Goal: Task Accomplishment & Management: Manage account settings

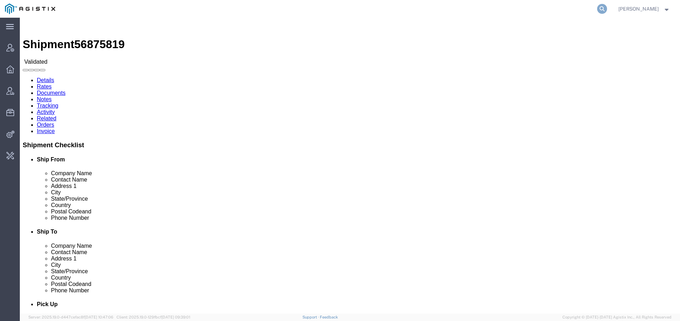
click at [597, 7] on icon at bounding box center [602, 9] width 10 height 10
paste input "cctruckingllc@yahoo.com"
type input "cctruckingllc@yahoo.com"
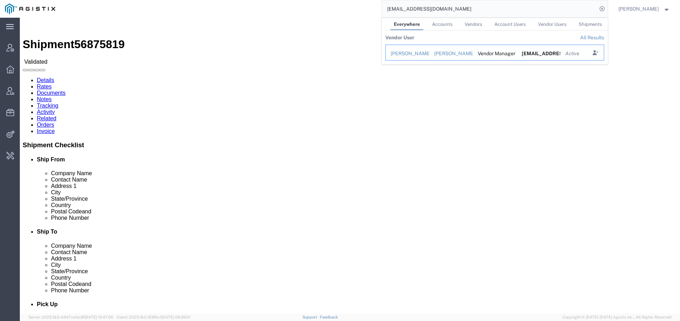
click at [399, 53] on div "Craig Clark" at bounding box center [407, 53] width 34 height 7
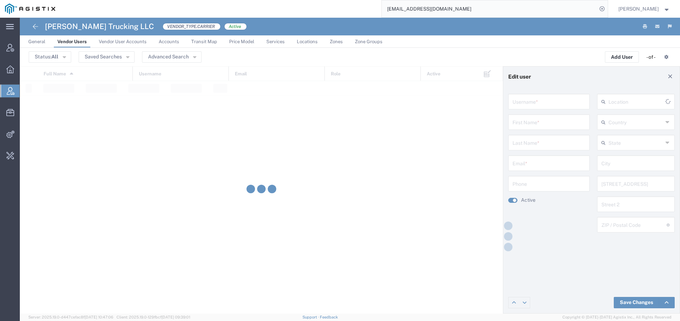
type input "cctruckingllc@yahoo.com"
type input "Craig"
type input "Clark"
type input "cctruckingllc@yahoo.com"
type input "United States"
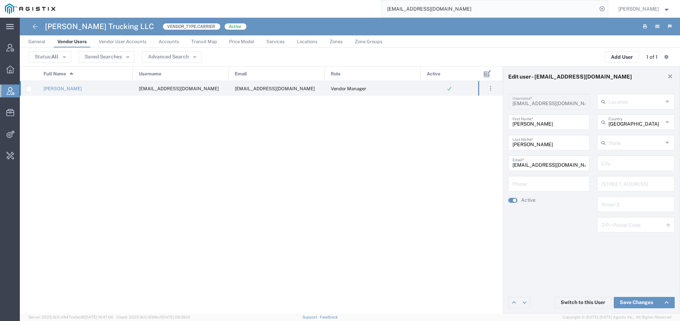
click at [172, 41] on span "Accounts" at bounding box center [169, 41] width 21 height 5
